Goal: Task Accomplishment & Management: Manage account settings

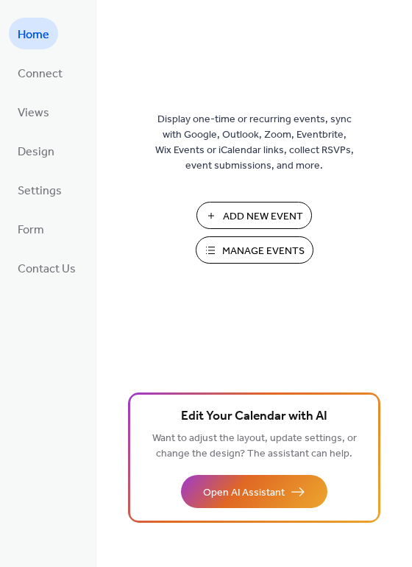
click at [277, 253] on span "Manage Events" at bounding box center [263, 251] width 82 height 15
click at [256, 254] on span "Manage Events" at bounding box center [263, 251] width 82 height 15
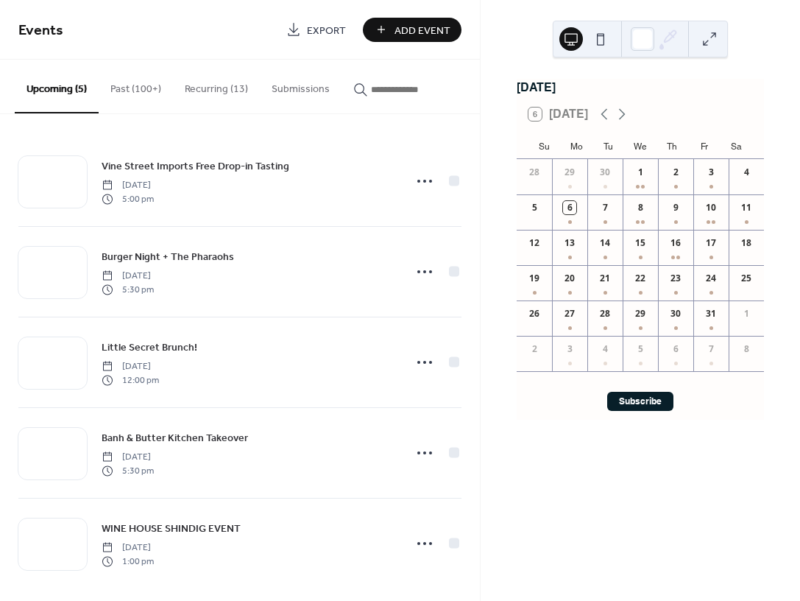
click at [190, 92] on button "Recurring (13)" at bounding box center [216, 86] width 87 height 52
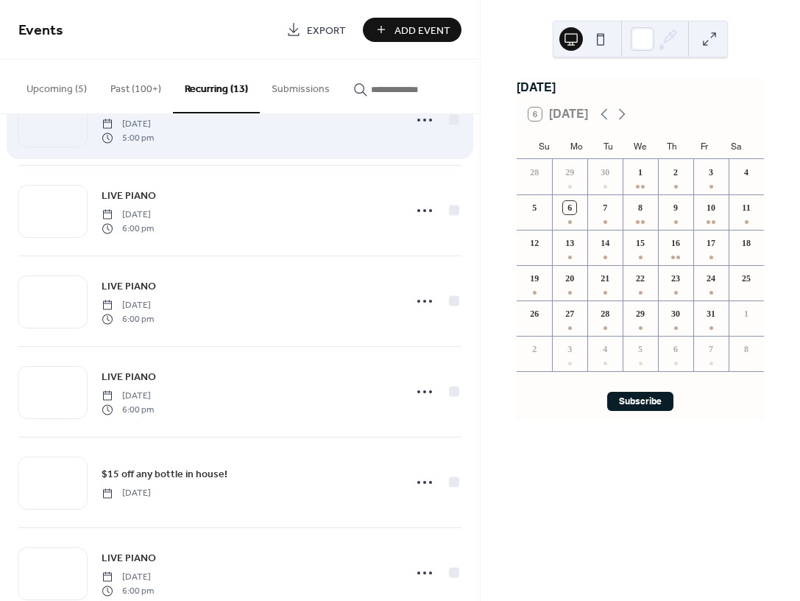
scroll to position [738, 0]
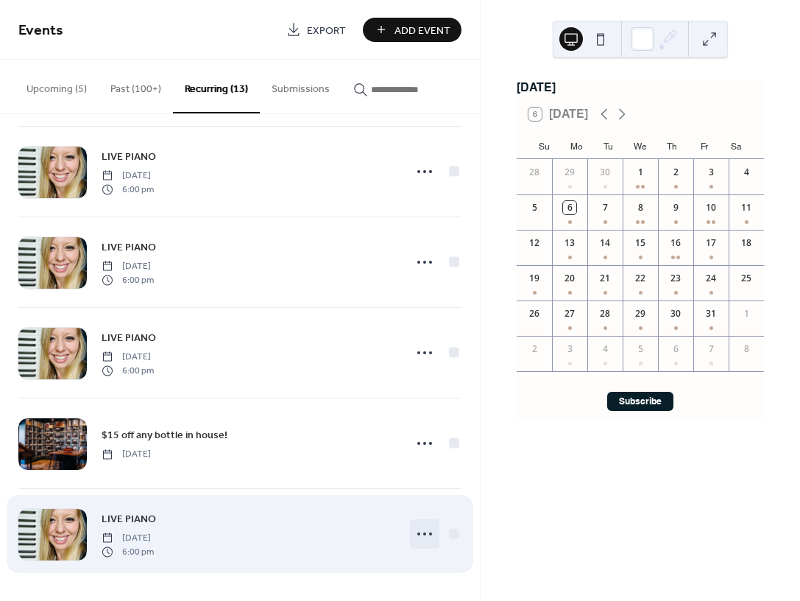
click at [418, 534] on icon at bounding box center [425, 534] width 24 height 24
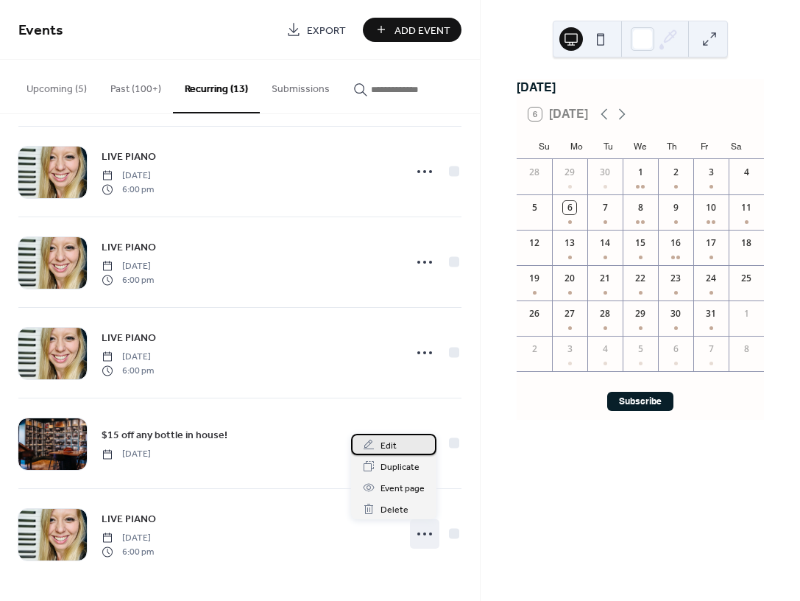
click at [396, 443] on div "Edit" at bounding box center [393, 444] width 85 height 21
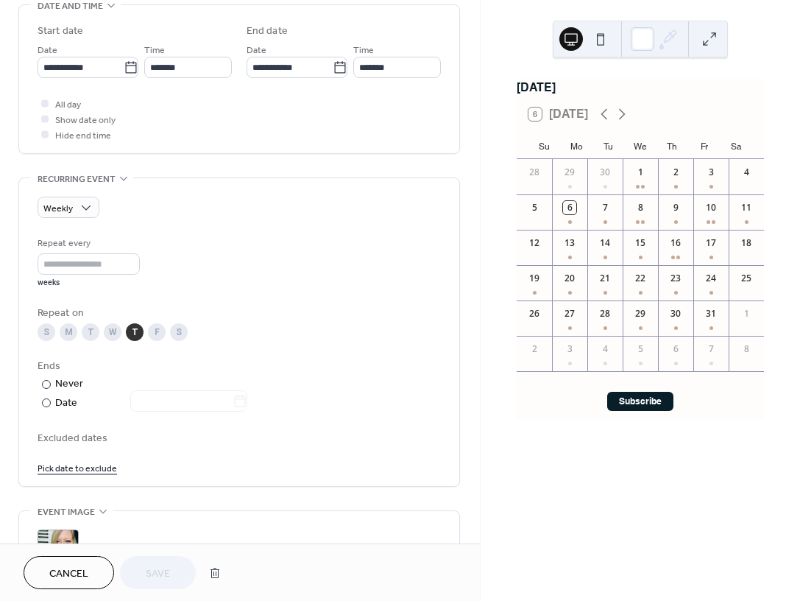
scroll to position [499, 0]
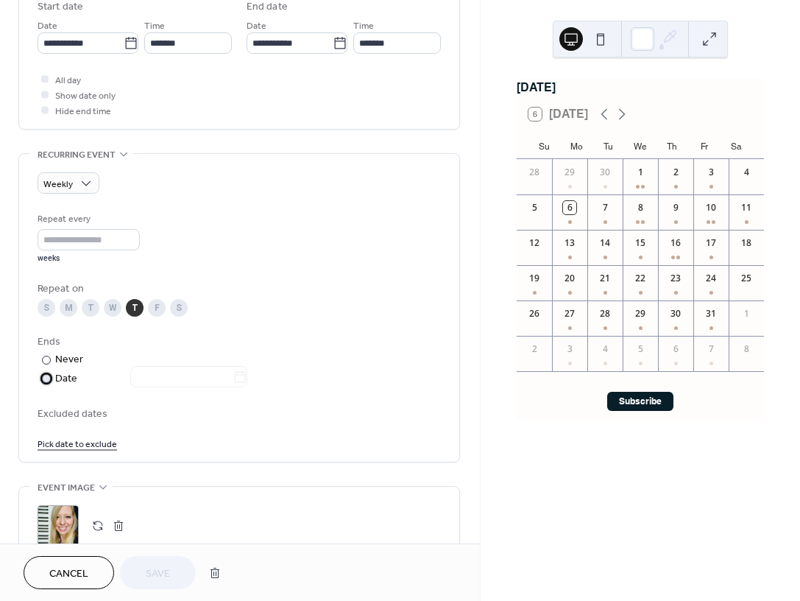
click at [47, 378] on div at bounding box center [46, 378] width 9 height 9
click at [244, 379] on icon at bounding box center [240, 377] width 15 height 15
click at [233, 379] on input "text" at bounding box center [181, 376] width 102 height 21
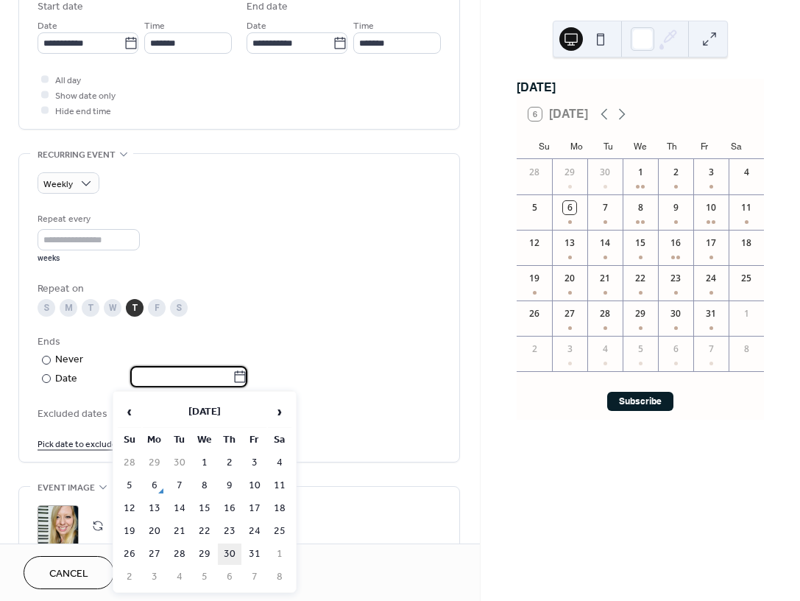
click at [230, 554] on td "30" at bounding box center [230, 553] width 24 height 21
type input "**********"
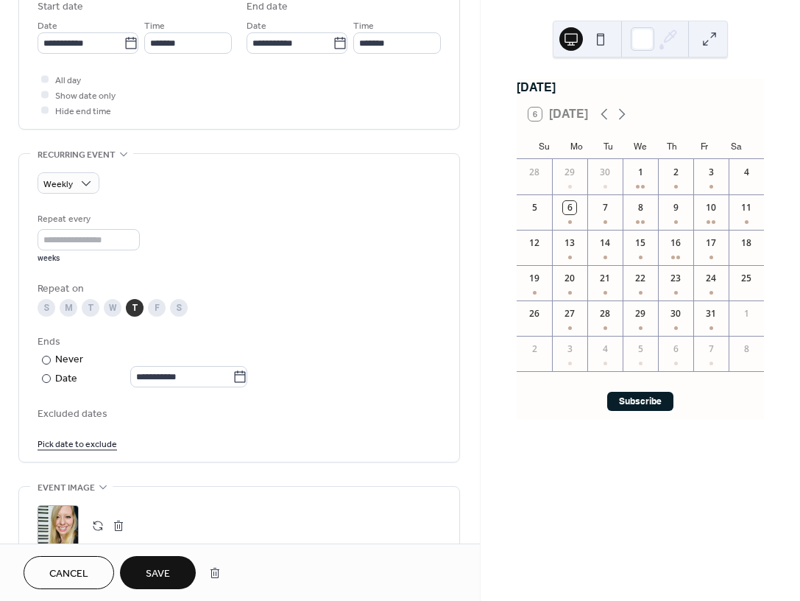
click at [154, 571] on span "Save" at bounding box center [158, 573] width 24 height 15
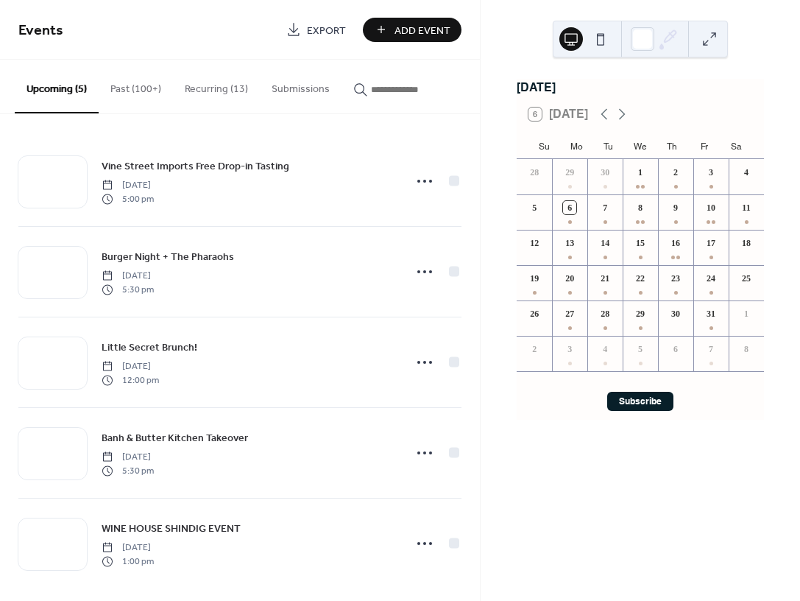
click at [708, 41] on button at bounding box center [710, 39] width 24 height 24
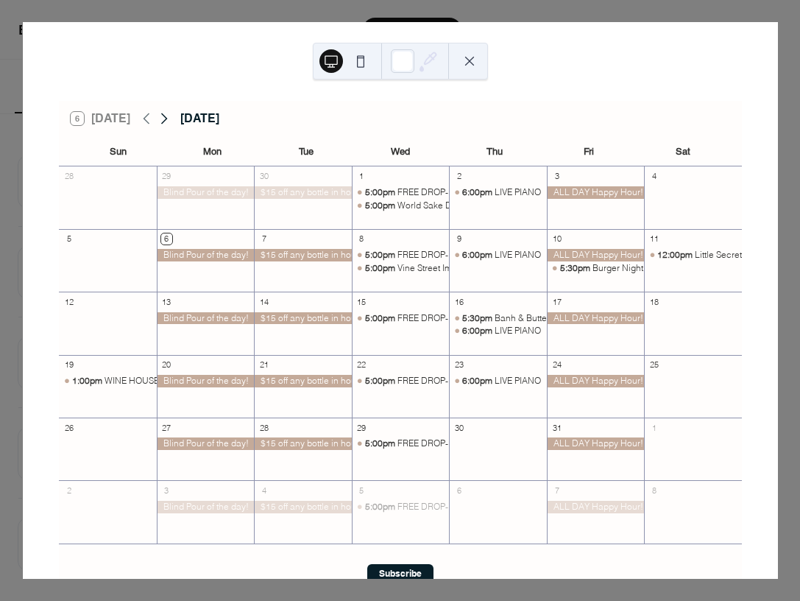
click at [162, 121] on icon at bounding box center [164, 119] width 18 height 18
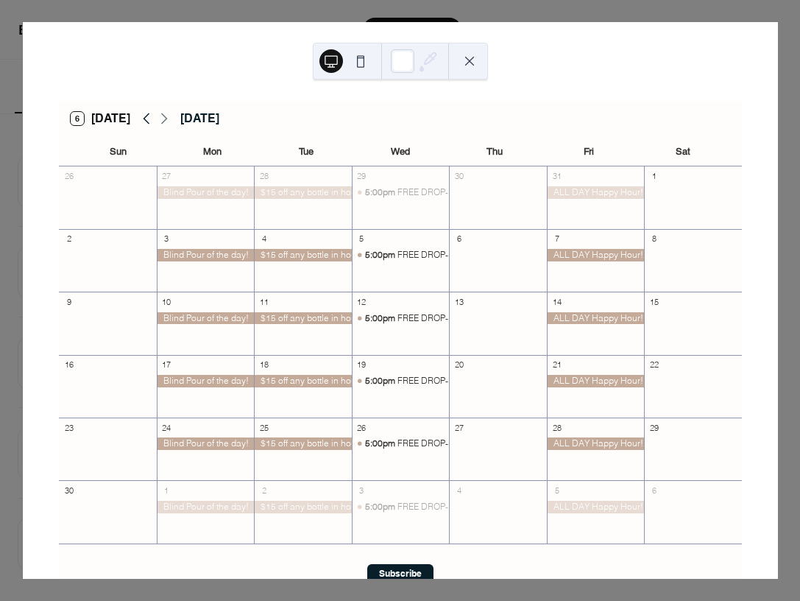
click at [145, 121] on icon at bounding box center [147, 119] width 18 height 18
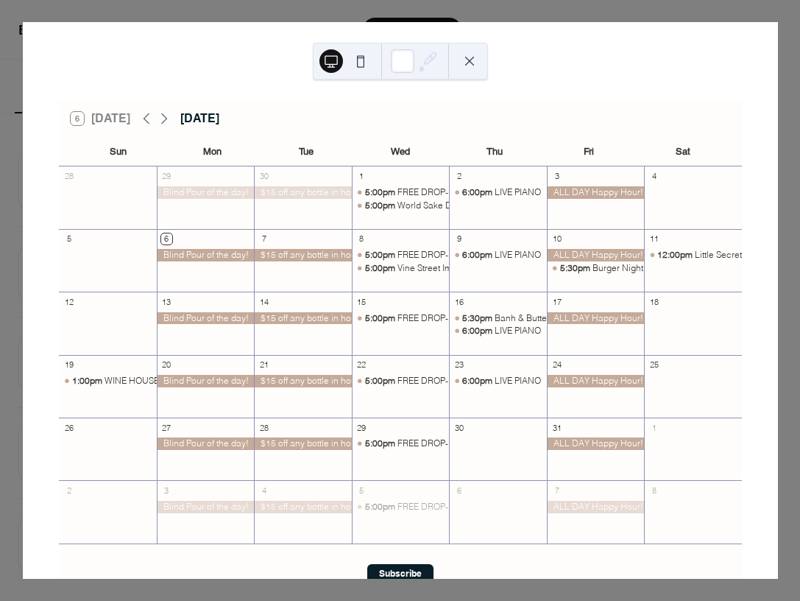
click at [469, 65] on button at bounding box center [470, 61] width 24 height 24
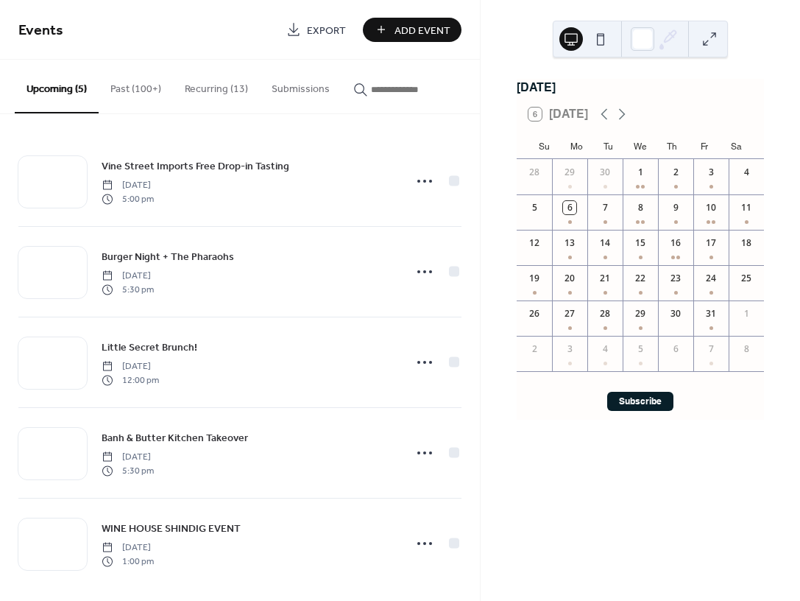
click at [225, 87] on button "Recurring (13)" at bounding box center [216, 86] width 87 height 52
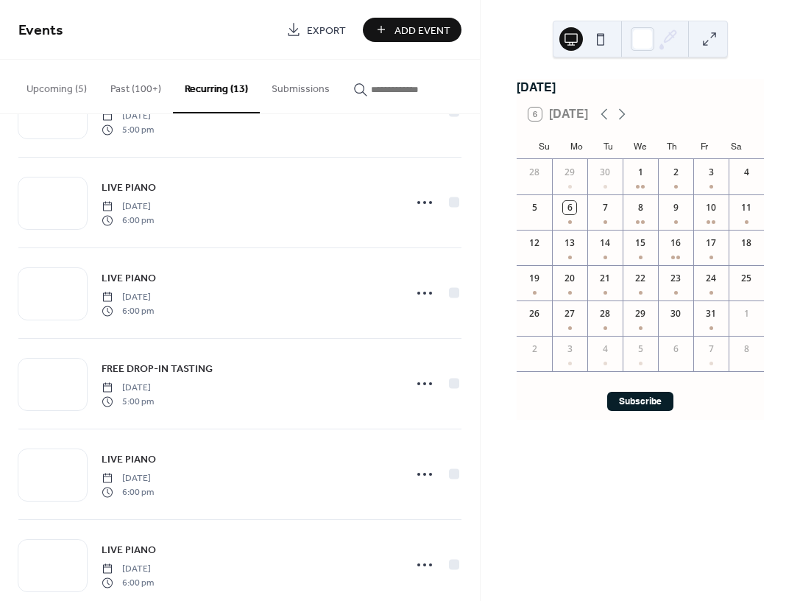
scroll to position [738, 0]
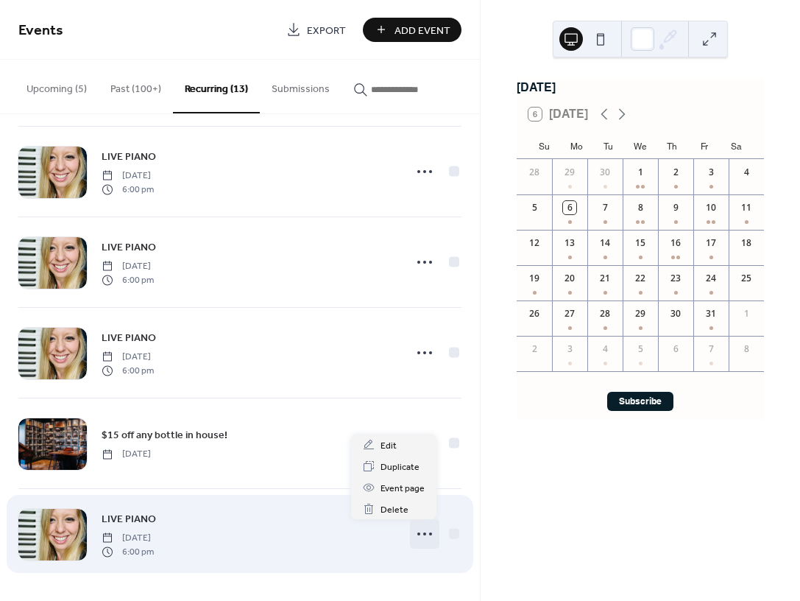
click at [423, 532] on circle at bounding box center [424, 533] width 3 height 3
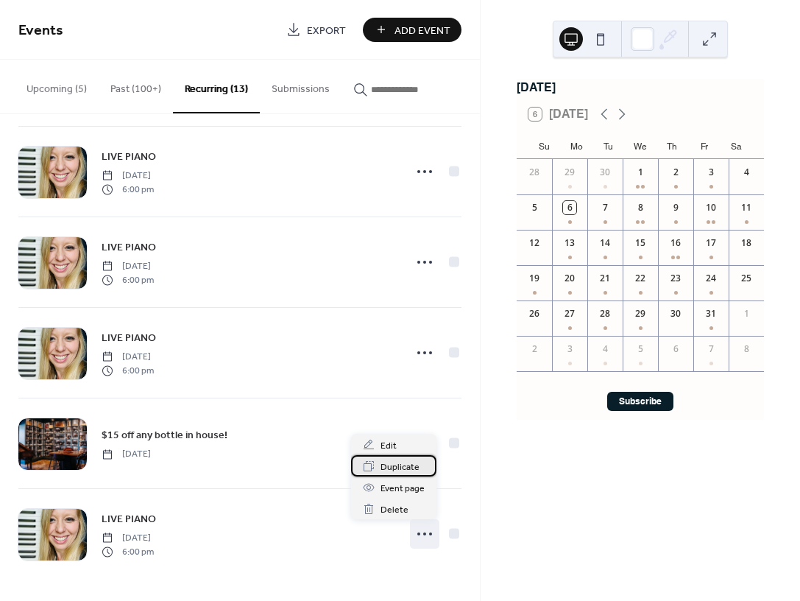
click at [402, 466] on span "Duplicate" at bounding box center [400, 466] width 39 height 15
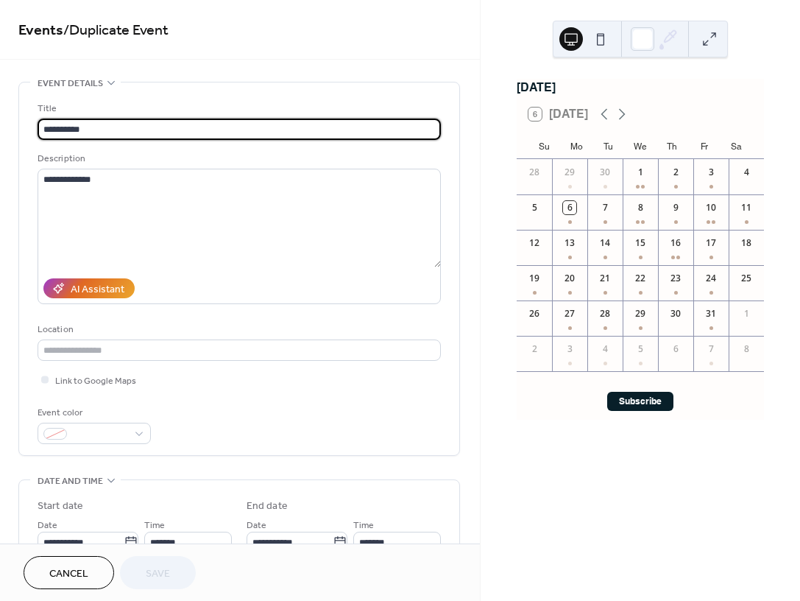
type input "**********"
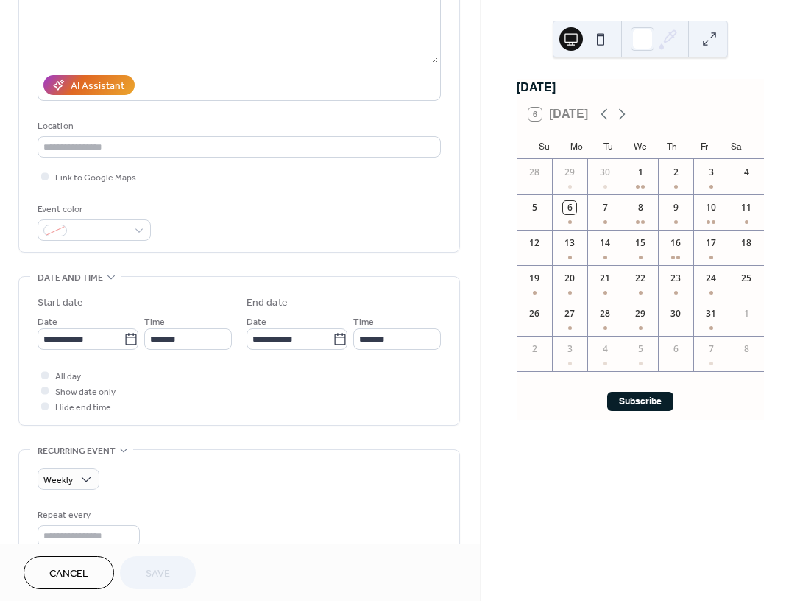
scroll to position [216, 0]
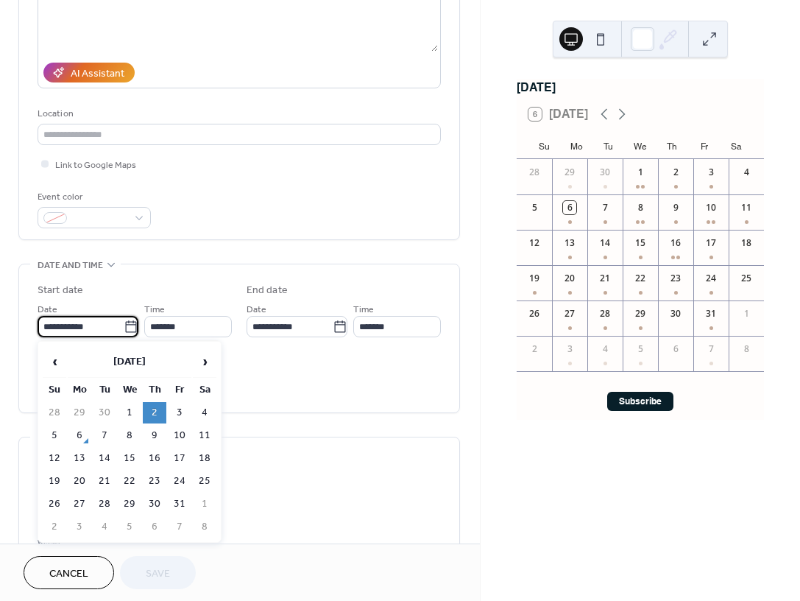
click at [83, 322] on input "**********" at bounding box center [81, 326] width 86 height 21
click at [205, 361] on span "›" at bounding box center [205, 361] width 22 height 29
click at [154, 434] on td "6" at bounding box center [155, 435] width 24 height 21
type input "**********"
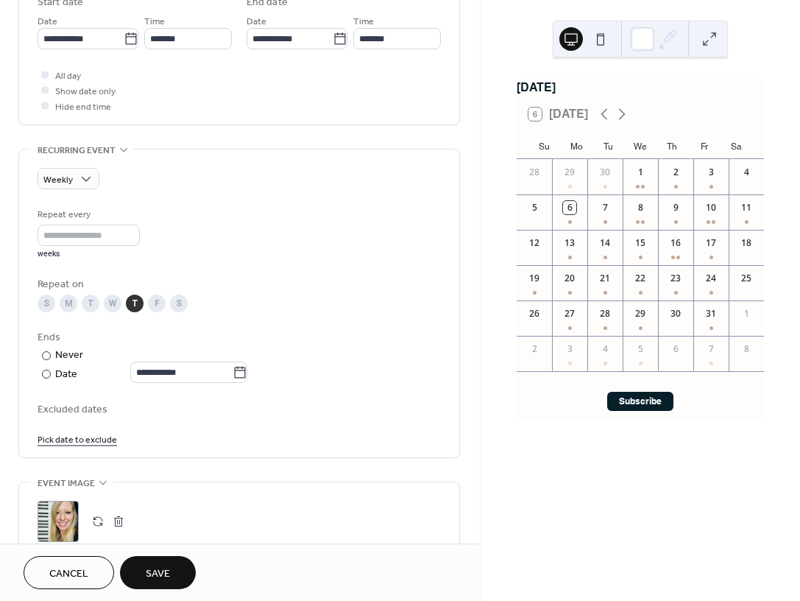
scroll to position [518, 0]
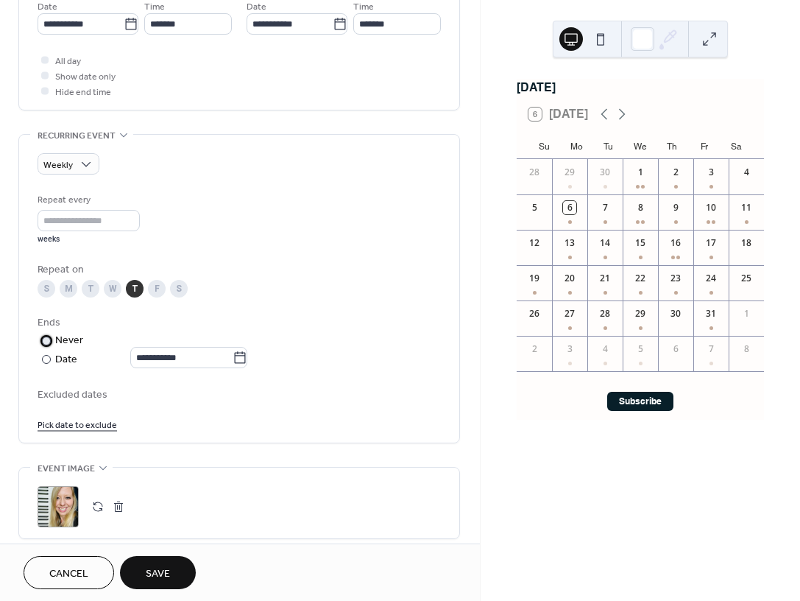
click at [45, 342] on div at bounding box center [46, 340] width 9 height 9
click at [157, 576] on span "Save" at bounding box center [158, 573] width 24 height 15
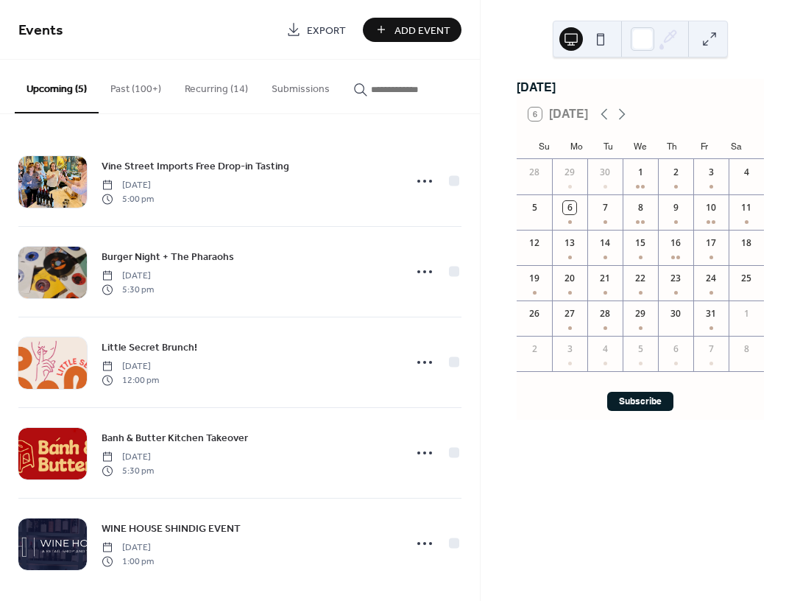
click at [710, 49] on button at bounding box center [710, 39] width 24 height 24
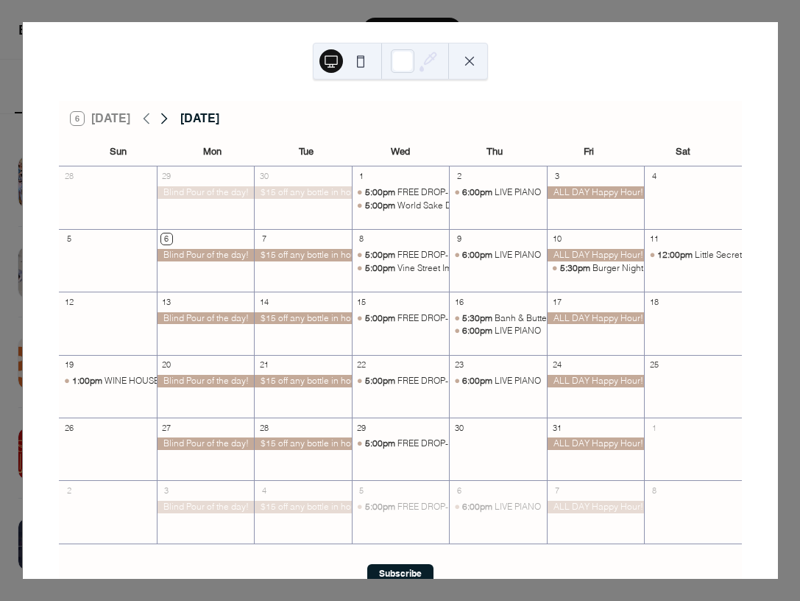
click at [163, 119] on icon at bounding box center [164, 119] width 18 height 18
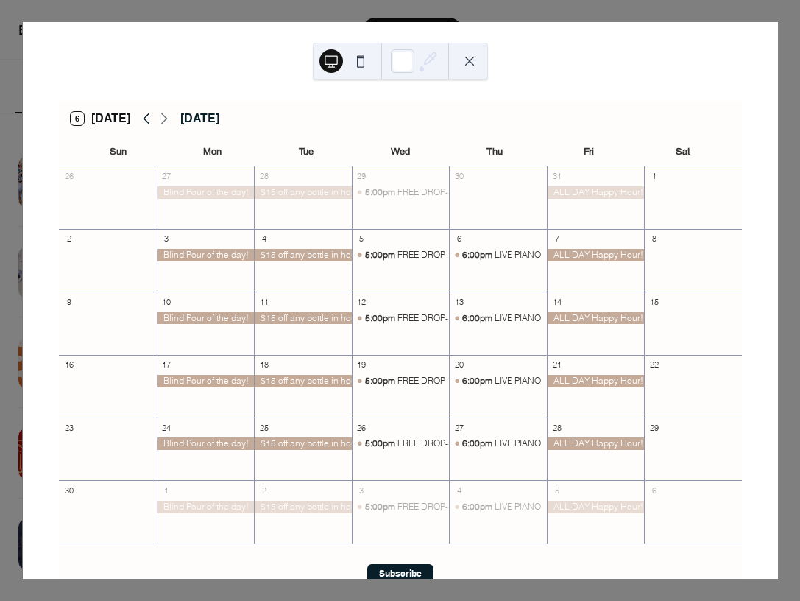
click at [146, 119] on icon at bounding box center [147, 119] width 18 height 18
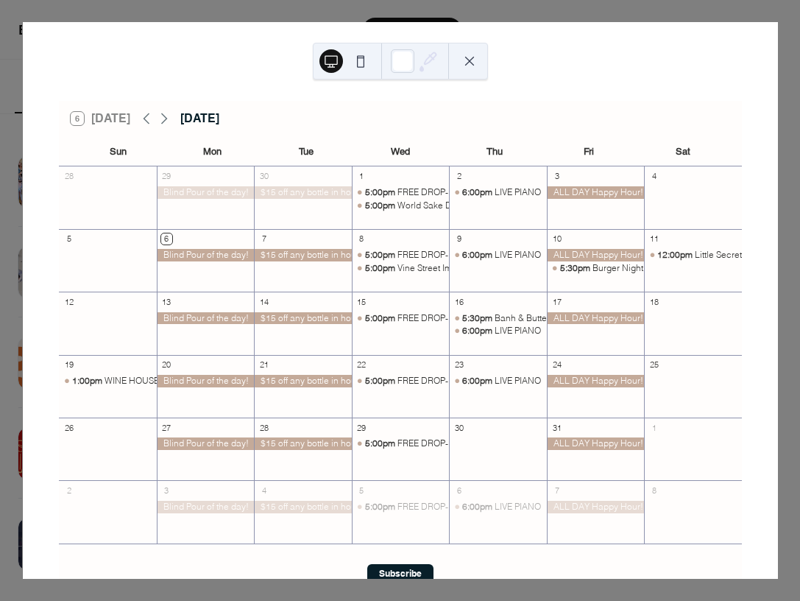
click at [469, 68] on button at bounding box center [470, 61] width 24 height 24
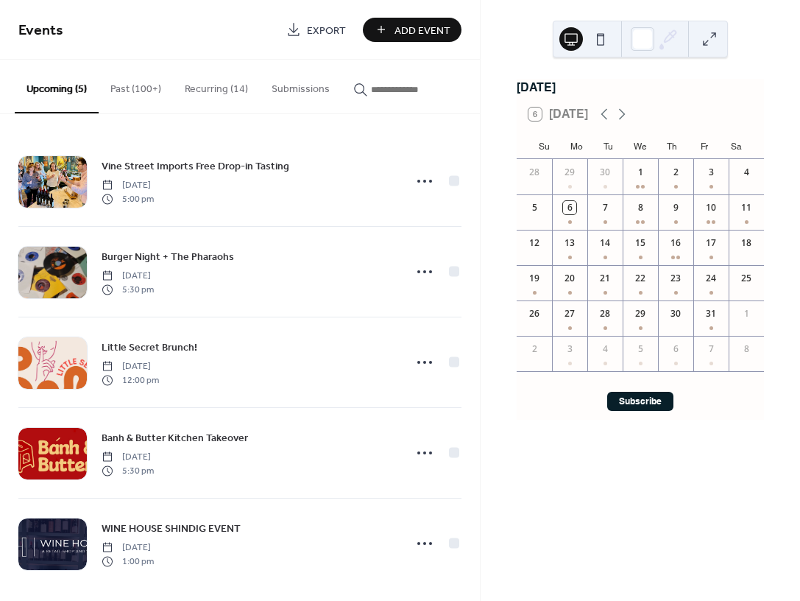
click at [360, 94] on icon "button" at bounding box center [360, 89] width 13 height 13
click at [371, 94] on input "button" at bounding box center [415, 89] width 88 height 15
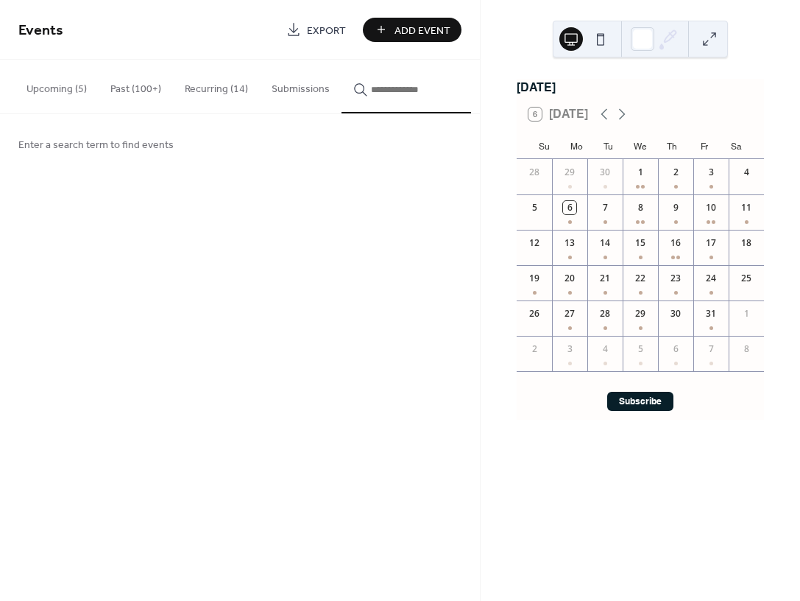
click at [371, 91] on input "button" at bounding box center [415, 89] width 88 height 15
type input "*"
